Goal: Use online tool/utility: Utilize a website feature to perform a specific function

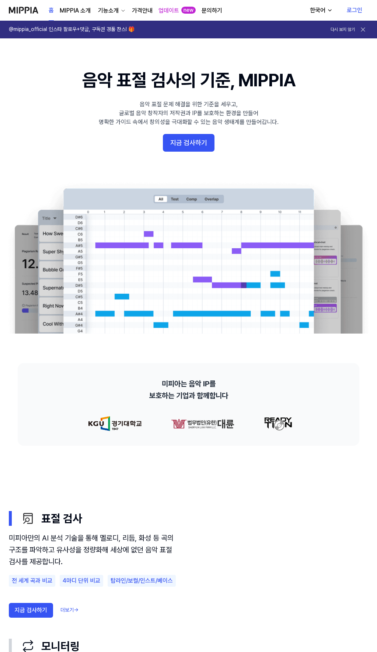
click at [359, 13] on link "로그인" at bounding box center [354, 10] width 27 height 21
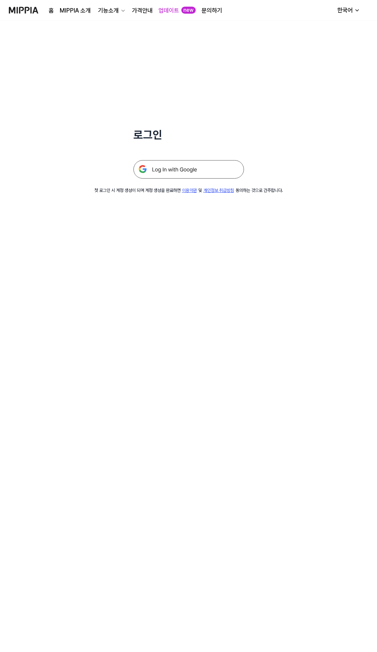
click at [204, 162] on img at bounding box center [189, 169] width 111 height 18
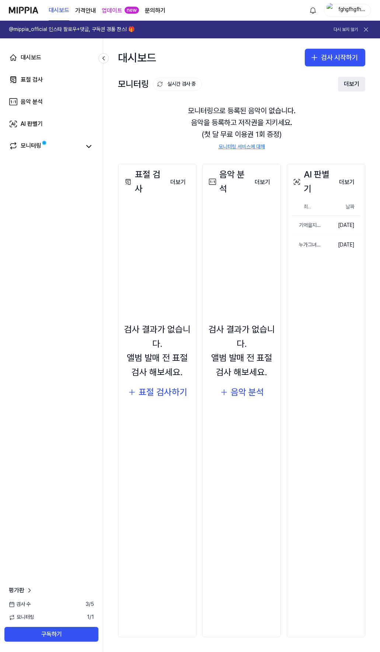
click at [353, 80] on button "더보기" at bounding box center [351, 84] width 27 height 15
click at [354, 181] on button "더보기" at bounding box center [347, 182] width 27 height 15
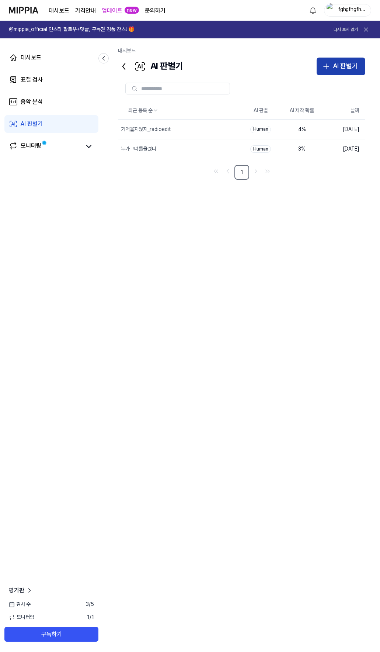
click at [342, 66] on div "AI 판별기" at bounding box center [345, 66] width 25 height 11
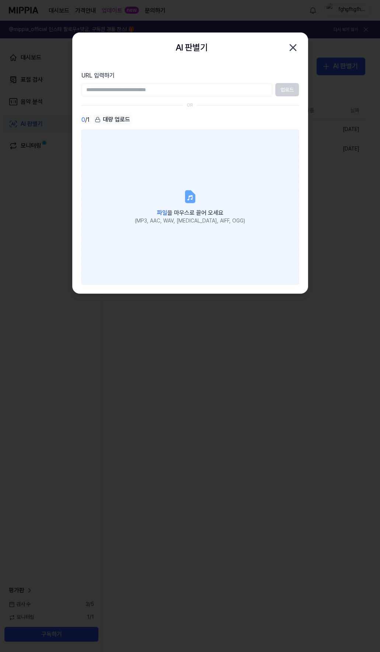
click at [193, 183] on label "파일 을 마우스로 끌어 오세요 (MP3, AAC, WAV, [MEDICAL_DATA], AIFF, OGG)" at bounding box center [191, 206] width 218 height 155
click at [0, 0] on input "파일 을 마우스로 끌어 오세요 (MP3, AAC, WAV, [MEDICAL_DATA], AIFF, OGG)" at bounding box center [0, 0] width 0 height 0
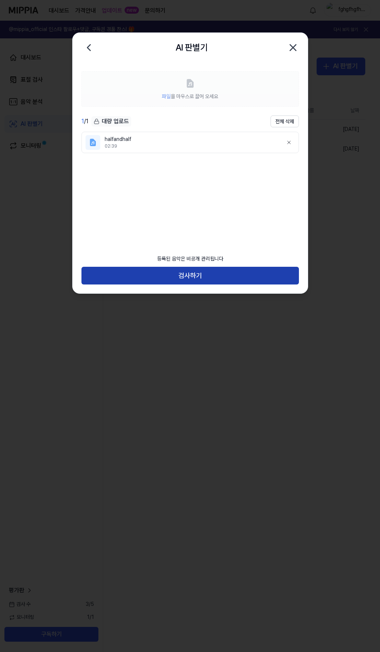
click at [188, 275] on button "검사하기" at bounding box center [191, 276] width 218 height 18
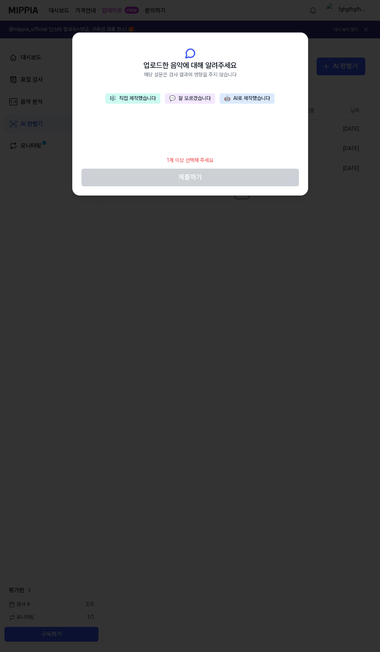
click at [187, 99] on button "💬 잘 모르겠습니다" at bounding box center [190, 98] width 51 height 10
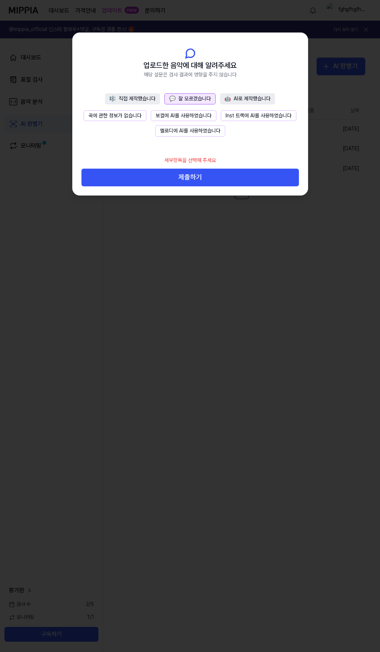
click at [127, 113] on button "곡에 관한 정보가 없습니다" at bounding box center [115, 115] width 63 height 11
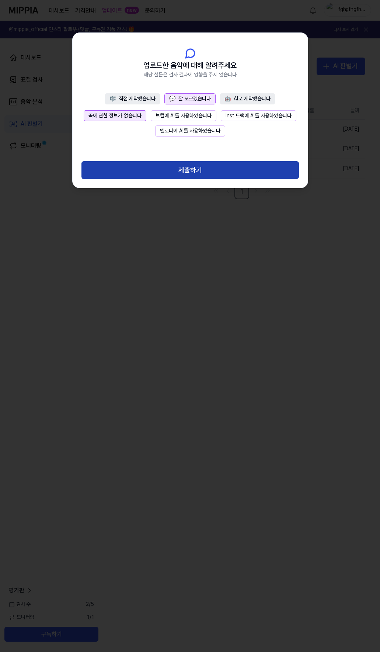
click at [183, 169] on button "제출하기" at bounding box center [191, 170] width 218 height 18
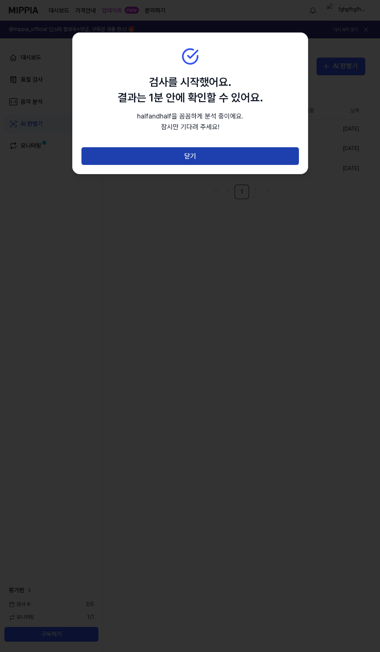
click at [180, 157] on button "닫기" at bounding box center [191, 156] width 218 height 18
